Goal: Browse casually: Explore the website without a specific task or goal

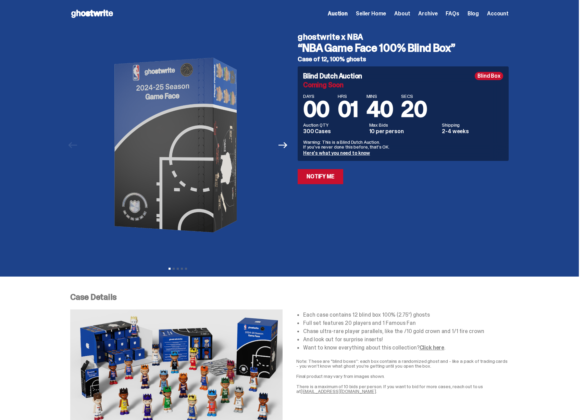
click at [93, 18] on icon at bounding box center [92, 13] width 44 height 11
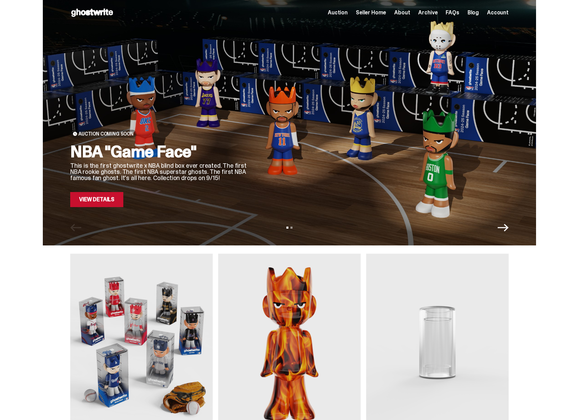
scroll to position [1, 0]
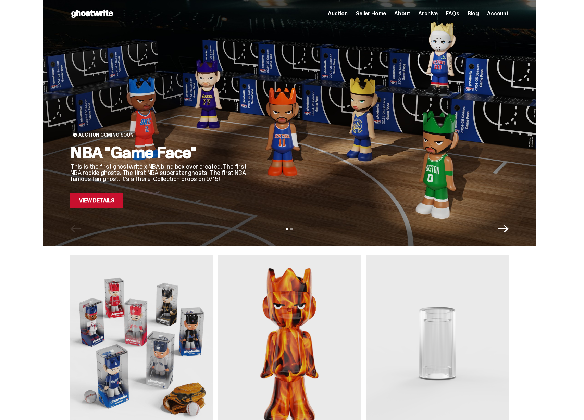
click at [310, 137] on div at bounding box center [383, 114] width 249 height 187
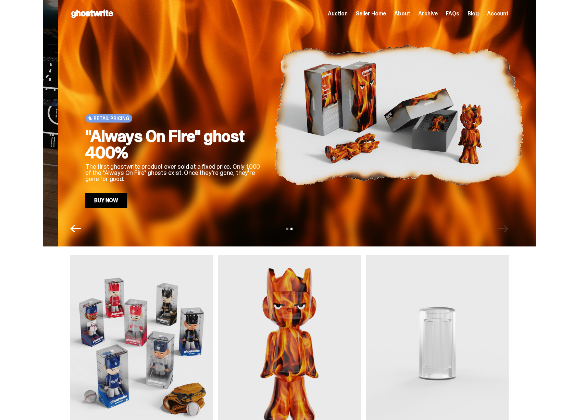
click at [260, 141] on h2 ""Always On Fire" ghost 400%" at bounding box center [174, 144] width 178 height 33
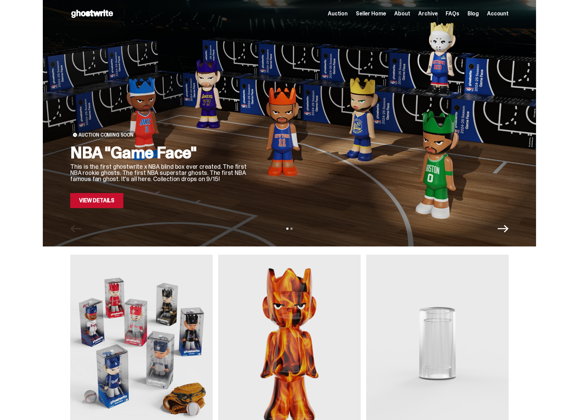
click at [106, 202] on link "View Details" at bounding box center [96, 200] width 53 height 15
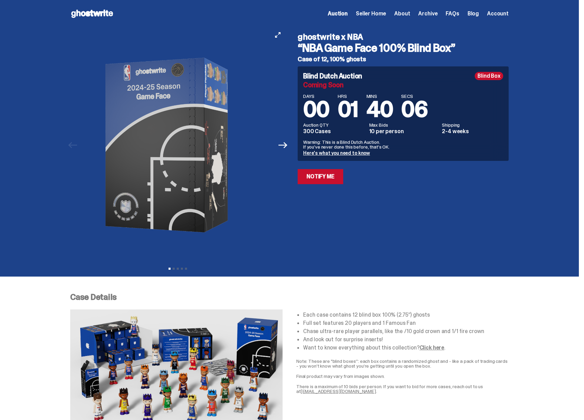
click at [173, 194] on img at bounding box center [169, 144] width 188 height 235
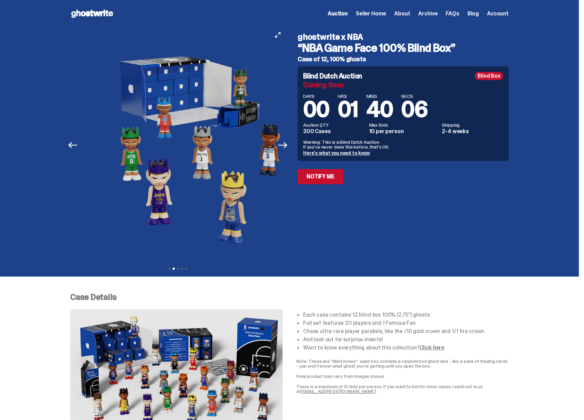
click at [168, 191] on img at bounding box center [197, 144] width 188 height 235
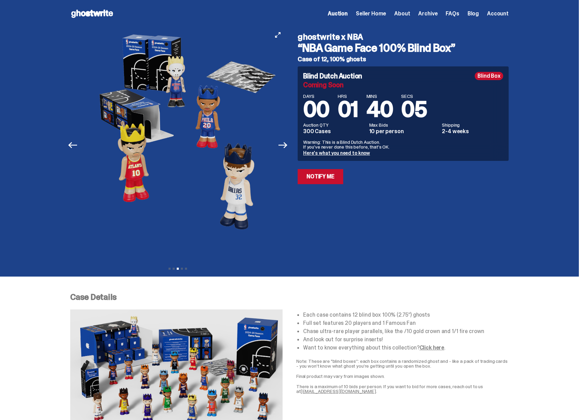
click at [154, 189] on img at bounding box center [186, 144] width 188 height 235
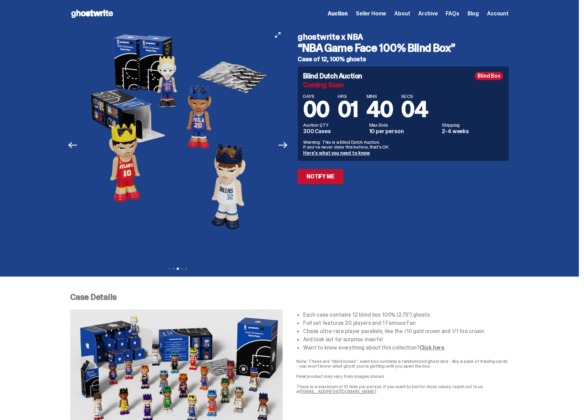
click at [155, 186] on img at bounding box center [178, 144] width 188 height 235
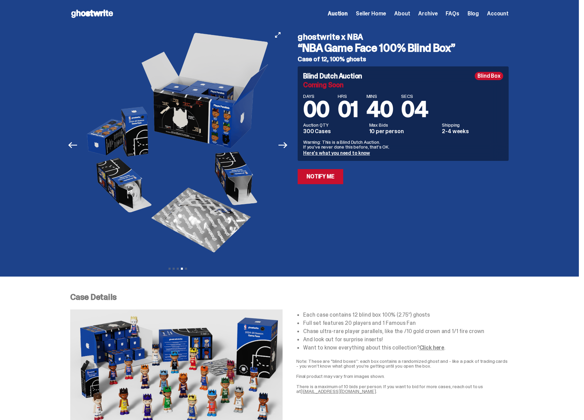
click at [135, 181] on img at bounding box center [179, 144] width 188 height 235
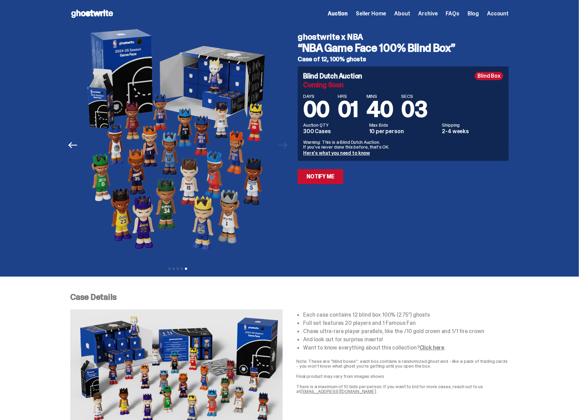
click at [110, 15] on use at bounding box center [92, 14] width 42 height 8
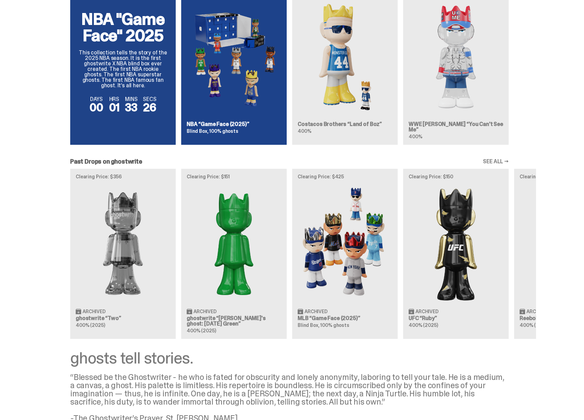
scroll to position [412, 0]
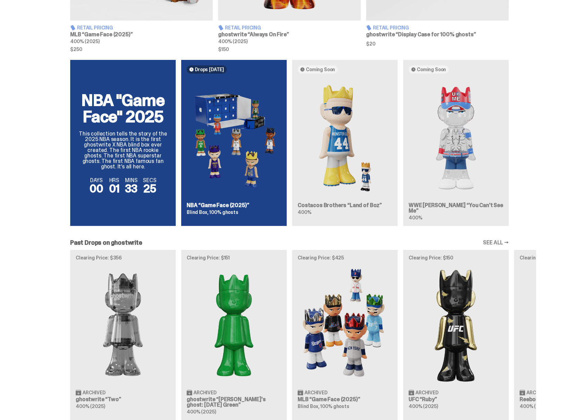
click at [366, 172] on div "NBA "Game Face" 2025 This collection tells the story of the 2025 NBA season. It…" at bounding box center [289, 145] width 493 height 171
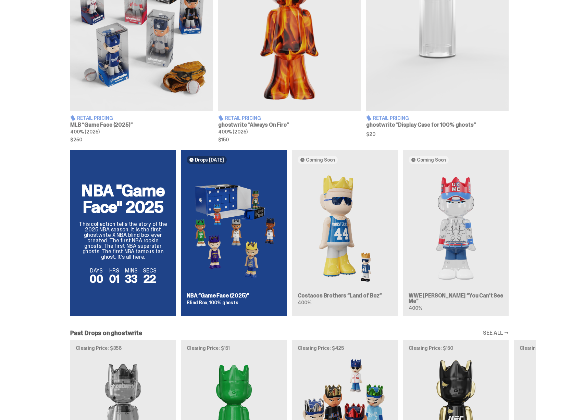
scroll to position [311, 0]
